Goal: Information Seeking & Learning: Learn about a topic

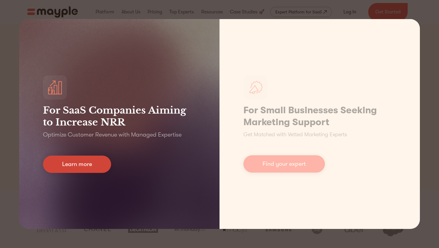
click at [90, 168] on link "Learn more" at bounding box center [77, 164] width 68 height 17
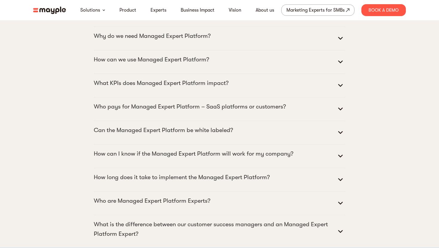
scroll to position [2677, 0]
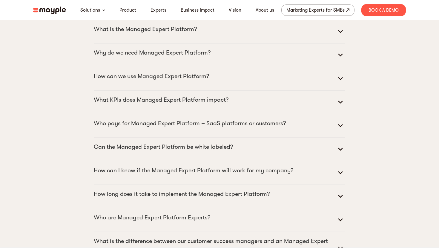
click at [154, 34] on p "What is the Managed Expert Platform?" at bounding box center [145, 29] width 103 height 10
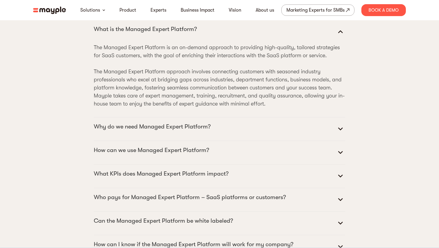
click at [147, 138] on details "Why do we need Managed Expert Platform? No customer facing team can be everywhe…" at bounding box center [219, 130] width 251 height 24
click at [149, 132] on p "Why do we need Managed Expert Platform?" at bounding box center [152, 127] width 117 height 10
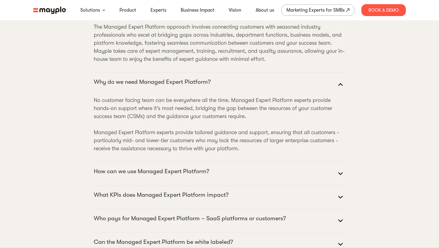
scroll to position [2798, 0]
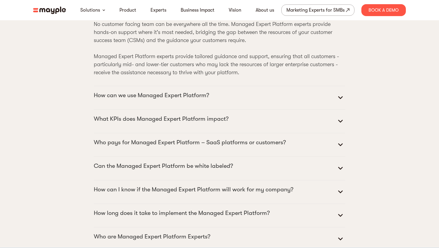
click at [182, 105] on summary "How can we use Managed Expert Platform?" at bounding box center [219, 98] width 251 height 14
